Goal: Transaction & Acquisition: Purchase product/service

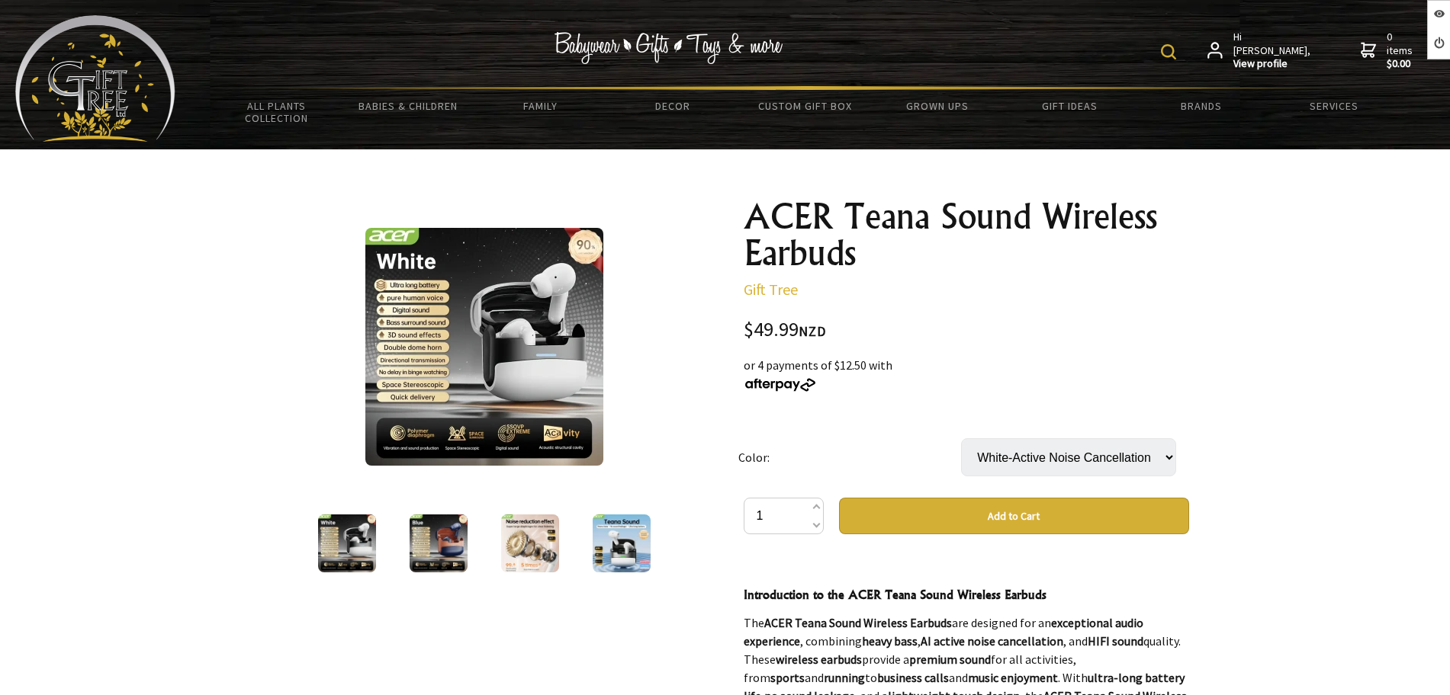
click at [1051, 460] on select "White-Active Noise Cancellation-Brand Authentic Navy blue-Active noise reductio…" at bounding box center [1068, 457] width 215 height 38
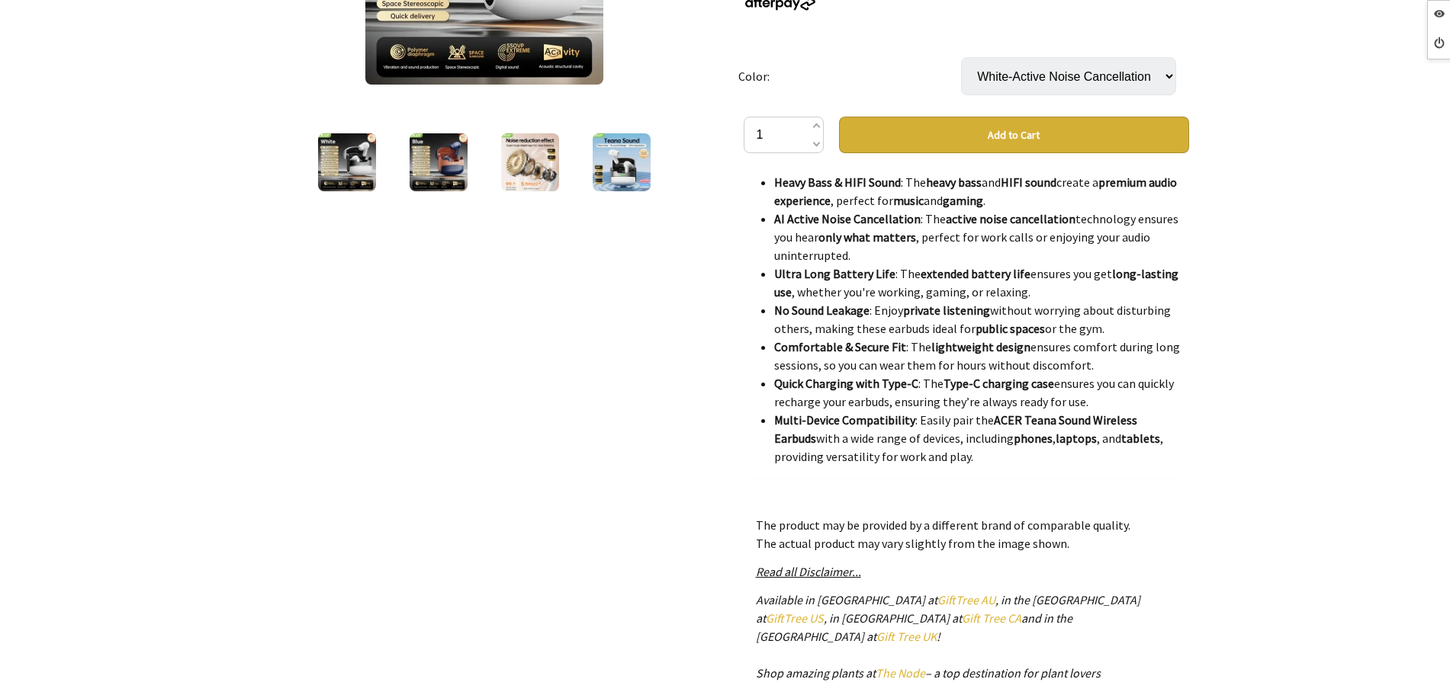
scroll to position [1620, 0]
